Goal: Register for event/course

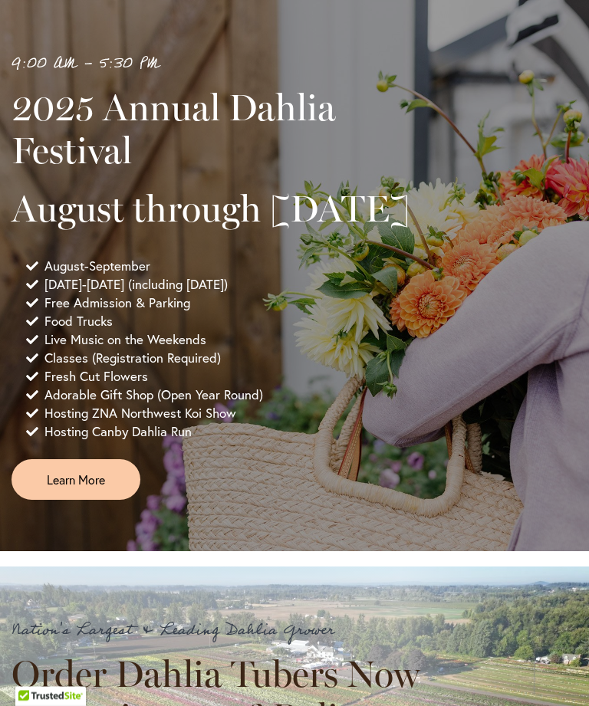
scroll to position [709, 0]
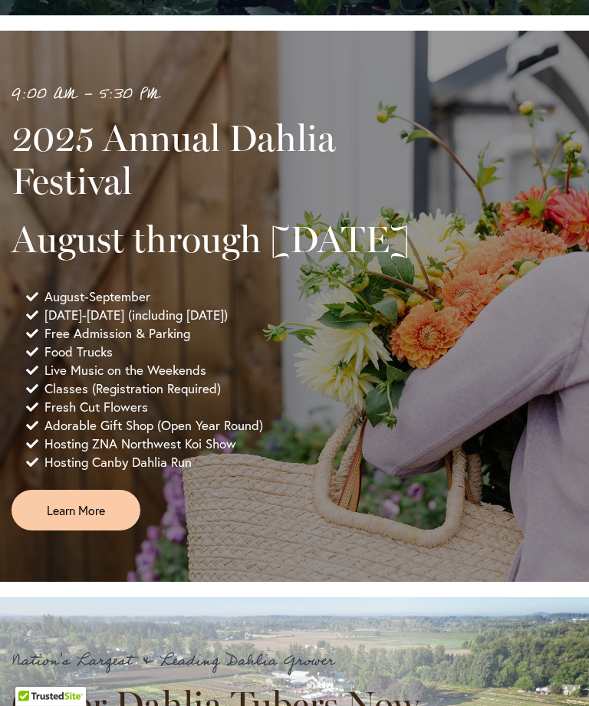
click at [67, 472] on span "Hosting Canby Dahlia Run" at bounding box center [117, 462] width 147 height 18
click at [78, 519] on span "Learn More" at bounding box center [76, 510] width 58 height 18
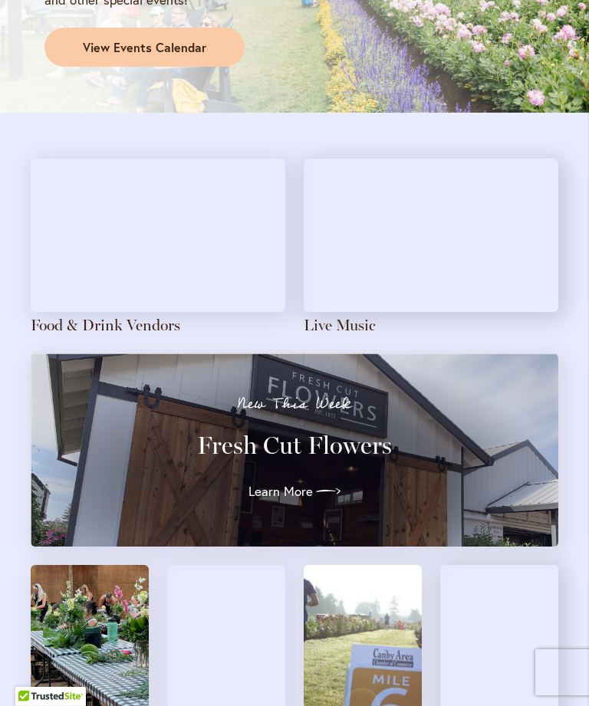
scroll to position [1631, 0]
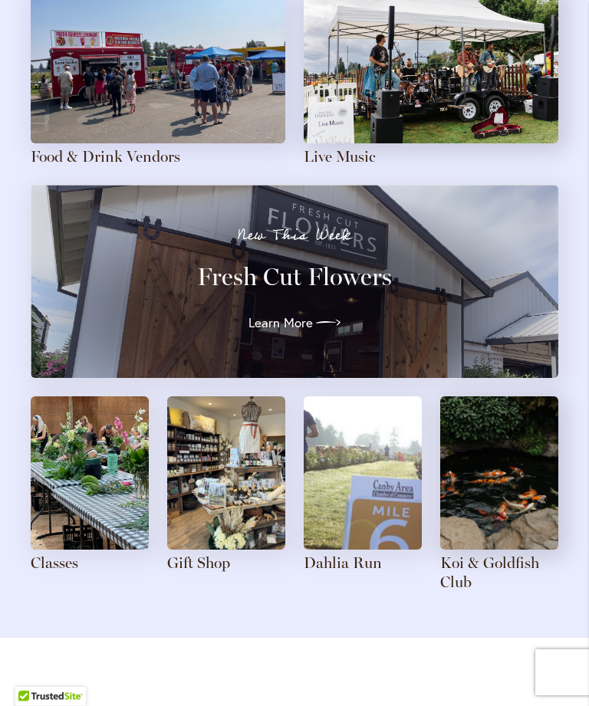
click at [91, 457] on img at bounding box center [90, 472] width 118 height 153
click at [60, 554] on link "Classes" at bounding box center [55, 563] width 48 height 18
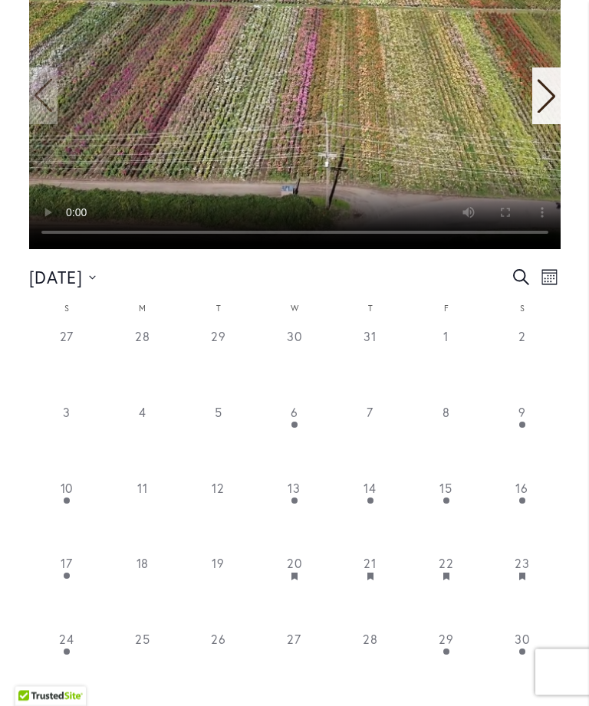
scroll to position [600, 0]
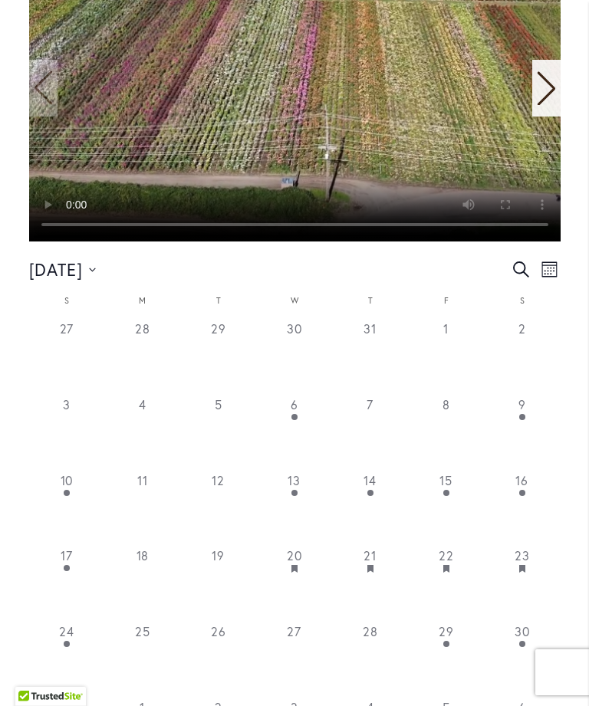
click at [291, 474] on time "13" at bounding box center [294, 480] width 13 height 16
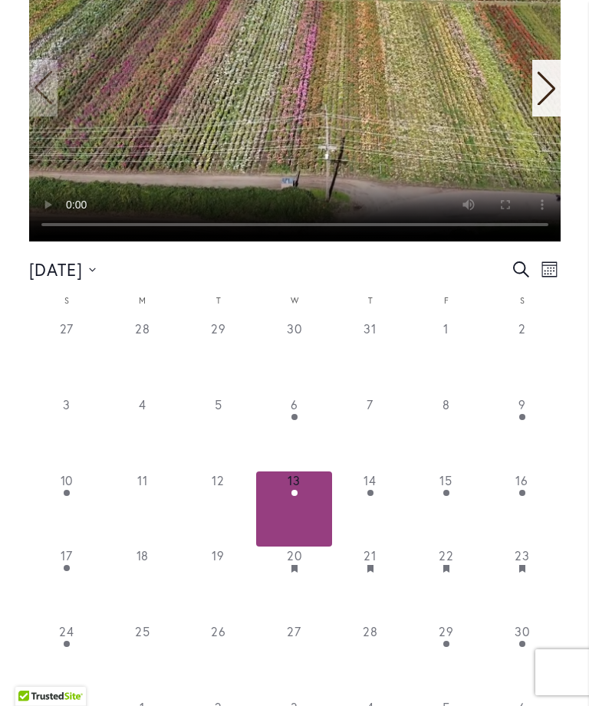
click at [292, 565] on icon "Has featured events" at bounding box center [294, 569] width 6 height 8
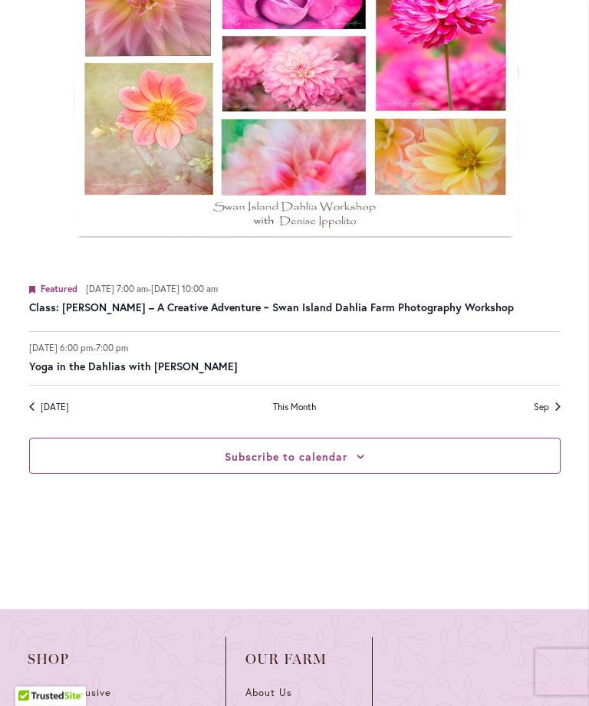
scroll to position [1524, 0]
click at [544, 401] on link "Sep" at bounding box center [547, 407] width 27 height 13
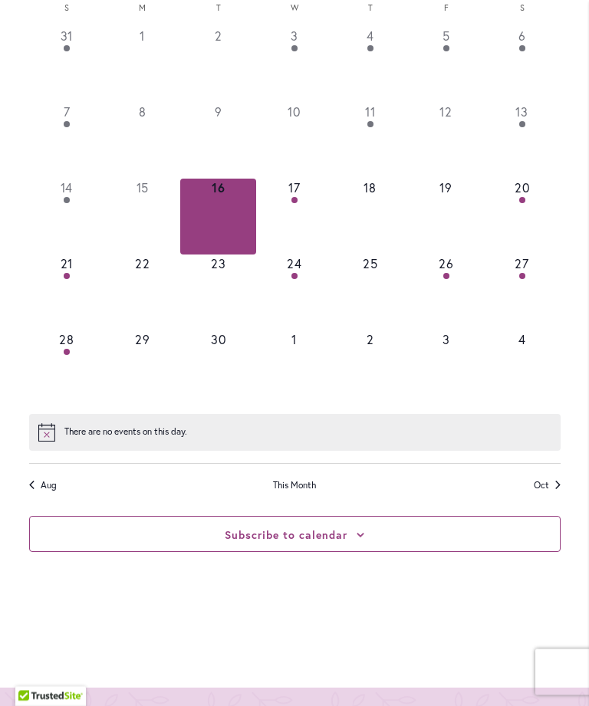
scroll to position [700, 0]
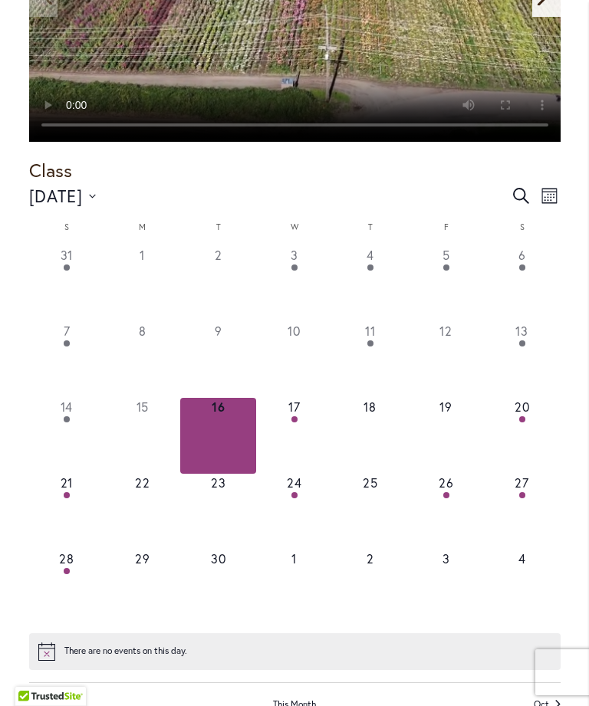
click at [299, 403] on time "17" at bounding box center [294, 407] width 12 height 16
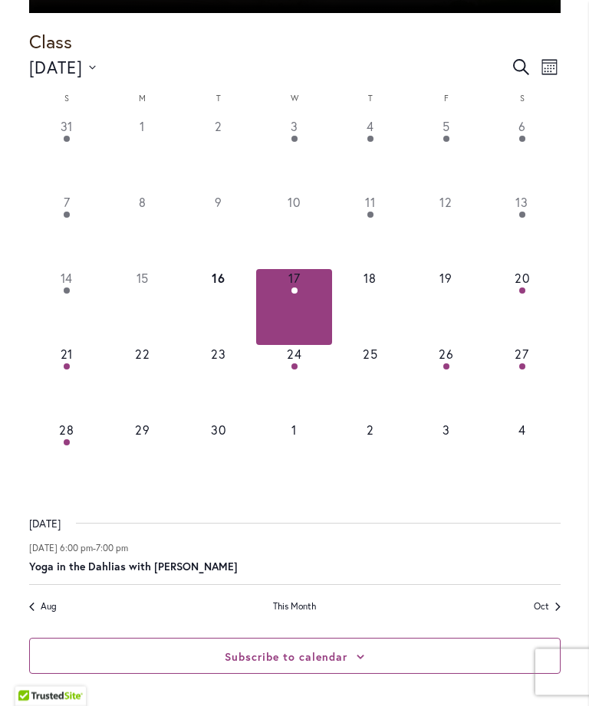
scroll to position [829, 0]
click at [520, 288] on em "Has events" at bounding box center [522, 291] width 6 height 6
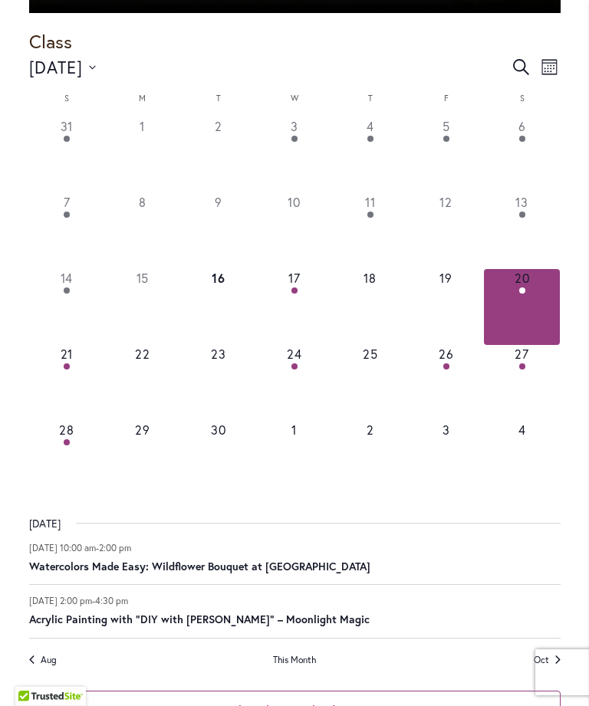
click at [67, 363] on em "Has events" at bounding box center [67, 366] width 6 height 6
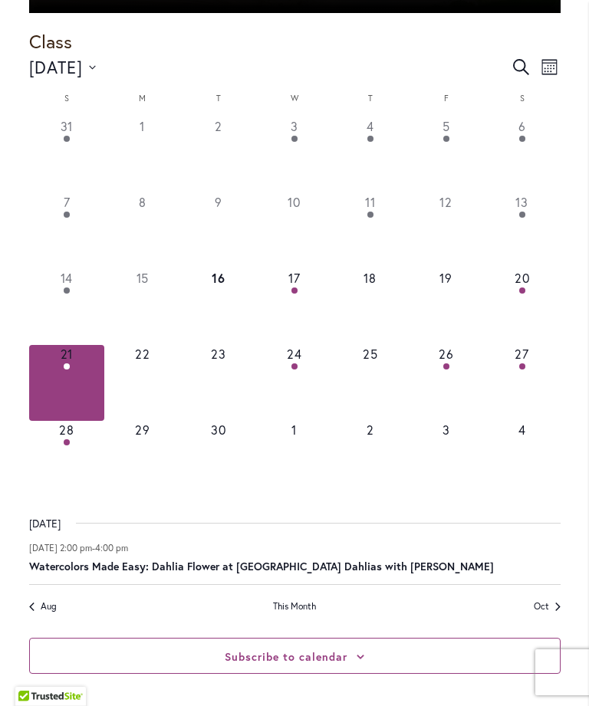
click at [291, 359] on button "1 event, 24" at bounding box center [294, 383] width 76 height 76
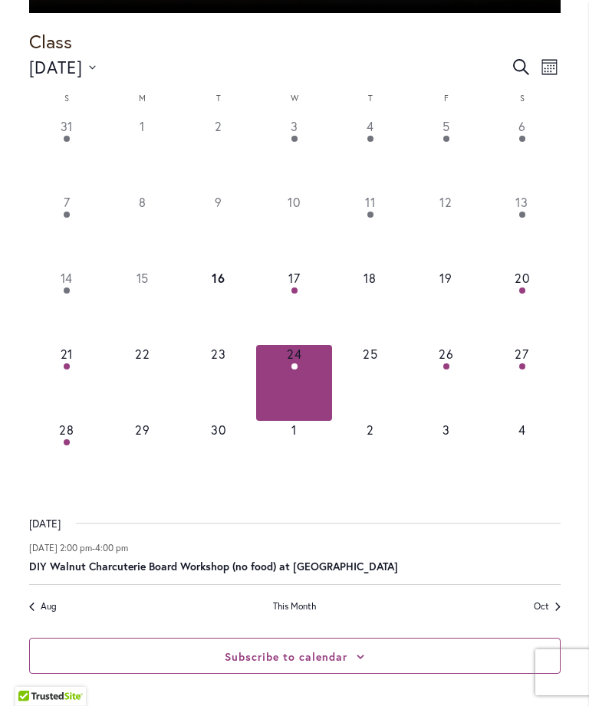
click at [437, 357] on button "1 event, 26" at bounding box center [446, 383] width 76 height 76
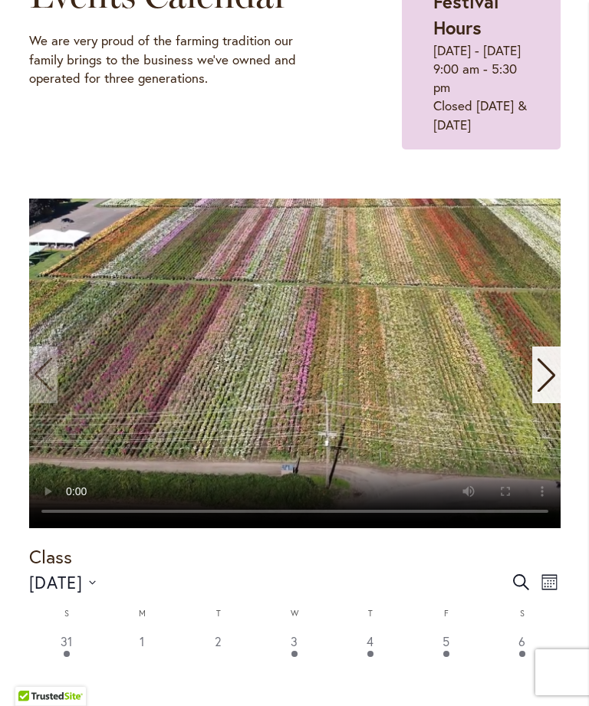
scroll to position [323, 0]
